Goal: Information Seeking & Learning: Find specific fact

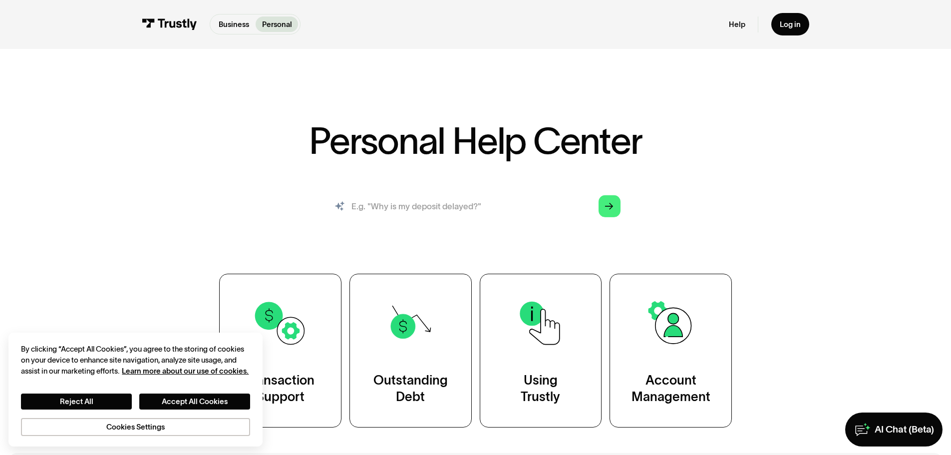
click at [427, 212] on input "search" at bounding box center [475, 206] width 307 height 34
click at [231, 25] on p "Business" at bounding box center [234, 24] width 30 height 11
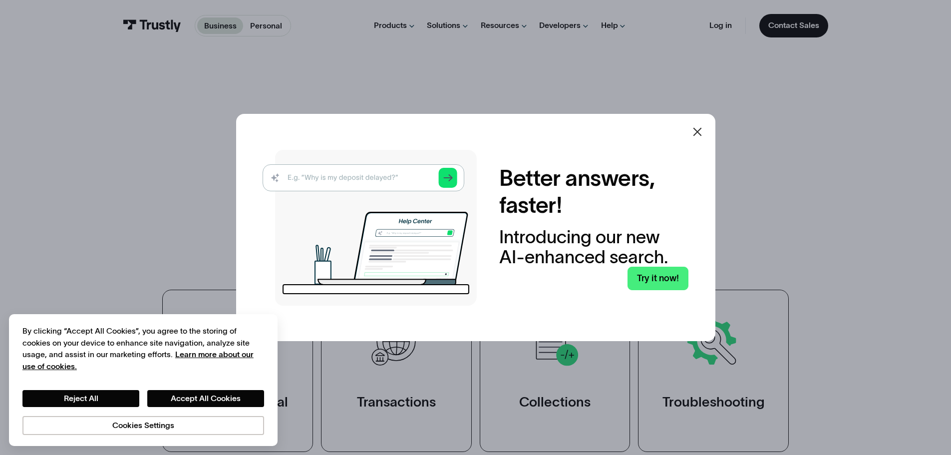
click at [697, 138] on div at bounding box center [697, 132] width 12 height 12
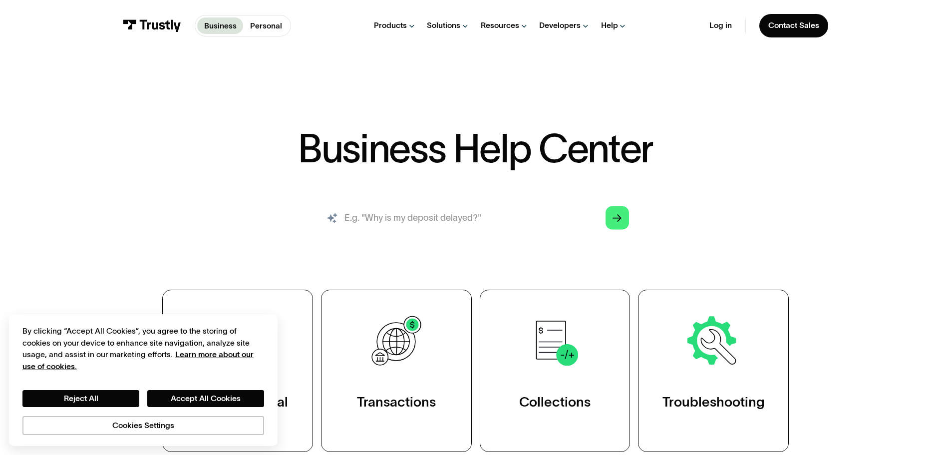
click at [426, 215] on input "search" at bounding box center [475, 218] width 324 height 36
type input "address"
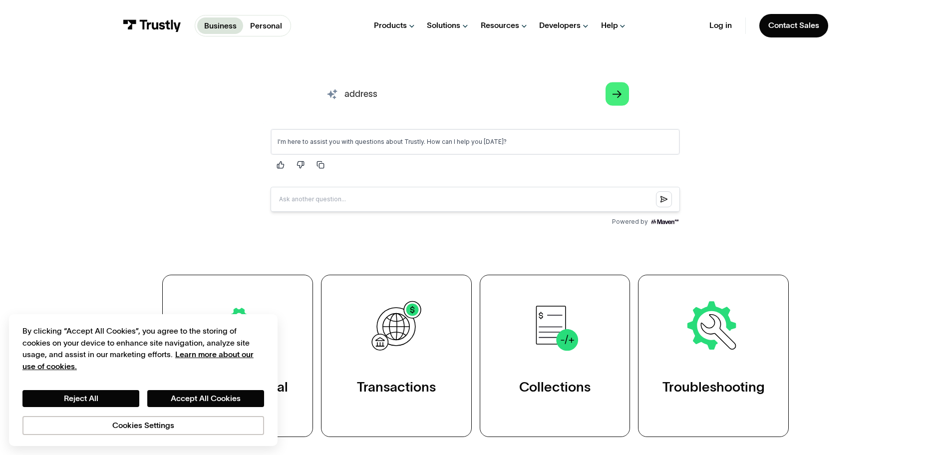
scroll to position [200, 0]
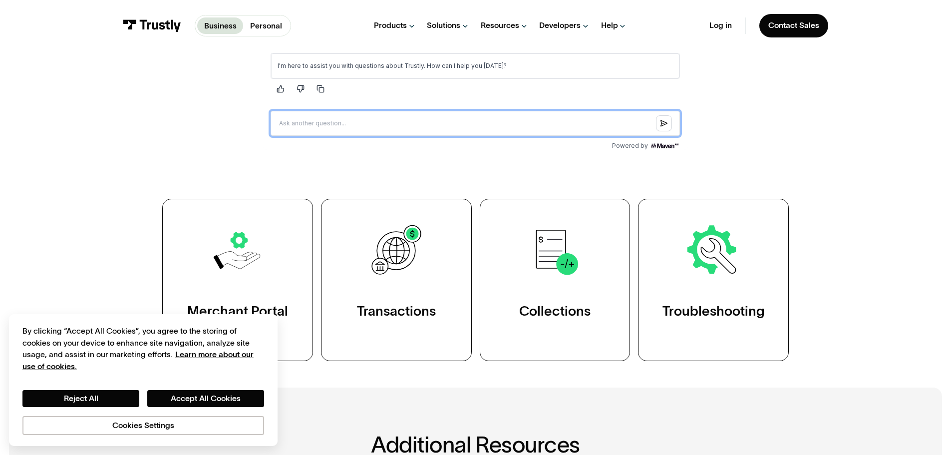
click at [426, 116] on input "Question box" at bounding box center [474, 123] width 409 height 25
type input "What is trustly inc. address"
